Goal: Transaction & Acquisition: Purchase product/service

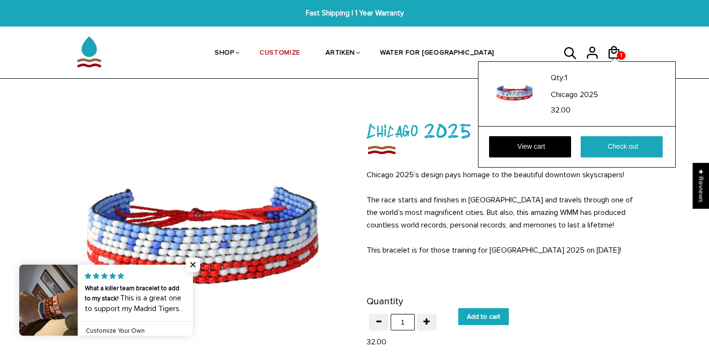
click at [614, 61] on div "Qty: 1 Chicago 2025 32.00 View cart Check out" at bounding box center [577, 114] width 198 height 106
click at [614, 47] on icon at bounding box center [613, 52] width 11 height 13
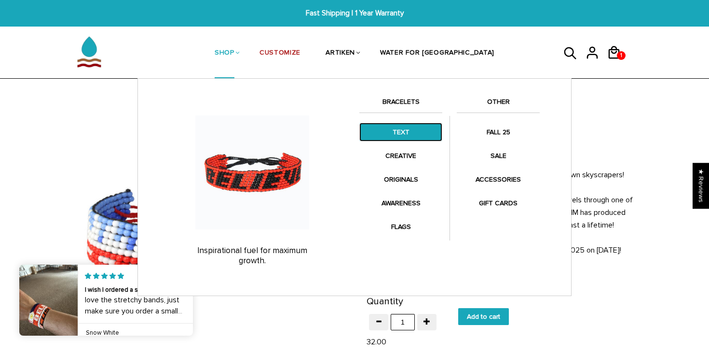
click at [389, 134] on link "TEXT" at bounding box center [400, 132] width 83 height 19
